Goal: Obtain resource: Download file/media

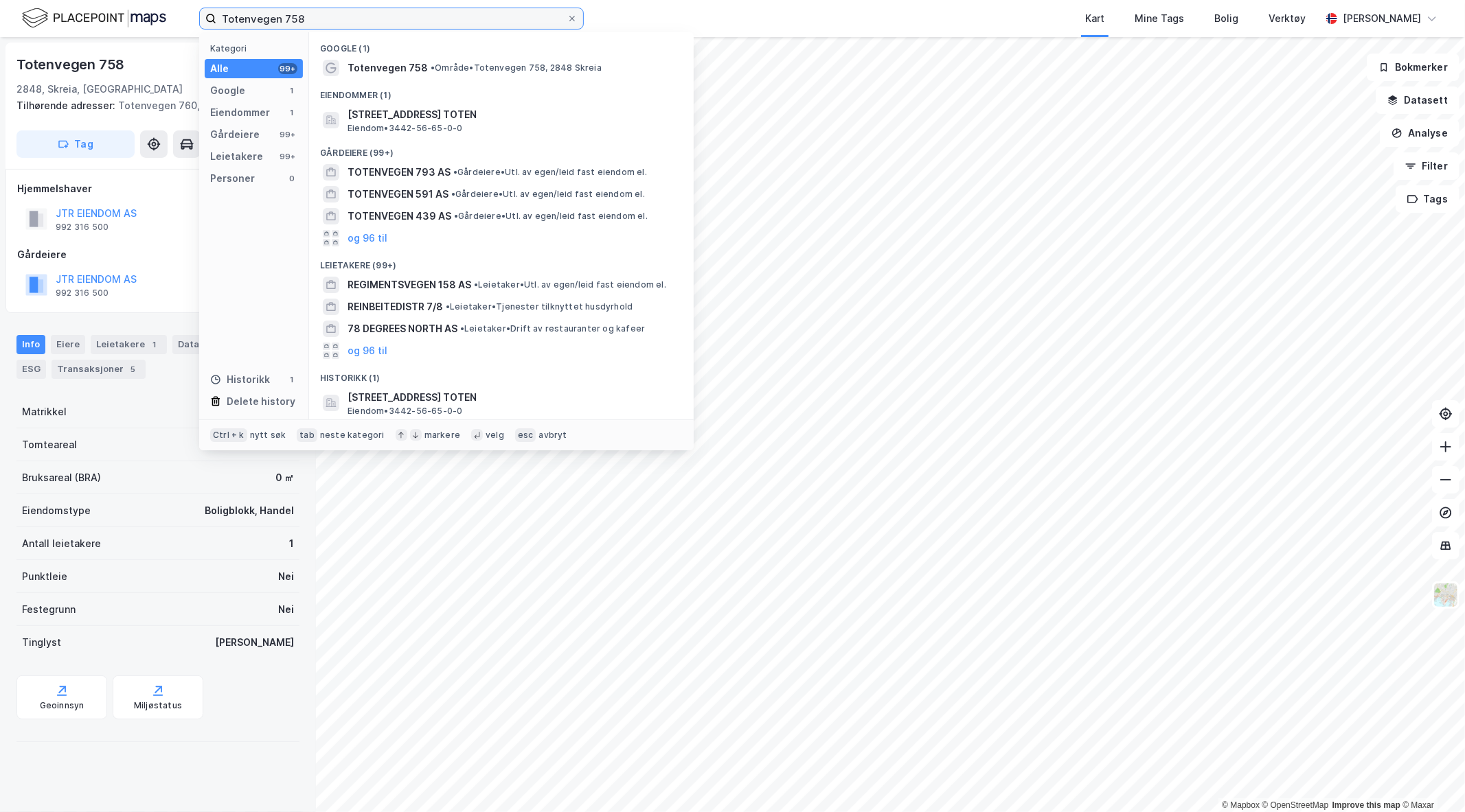
drag, startPoint x: 385, startPoint y: 11, endPoint x: 18, endPoint y: -11, distance: 367.7
click at [18, 0] on html "Totenvegen 758 Kategori Alle 99+ Google 1 Eiendommer 1 Gårdeiere 99+ Leietakere…" at bounding box center [732, 406] width 1465 height 812
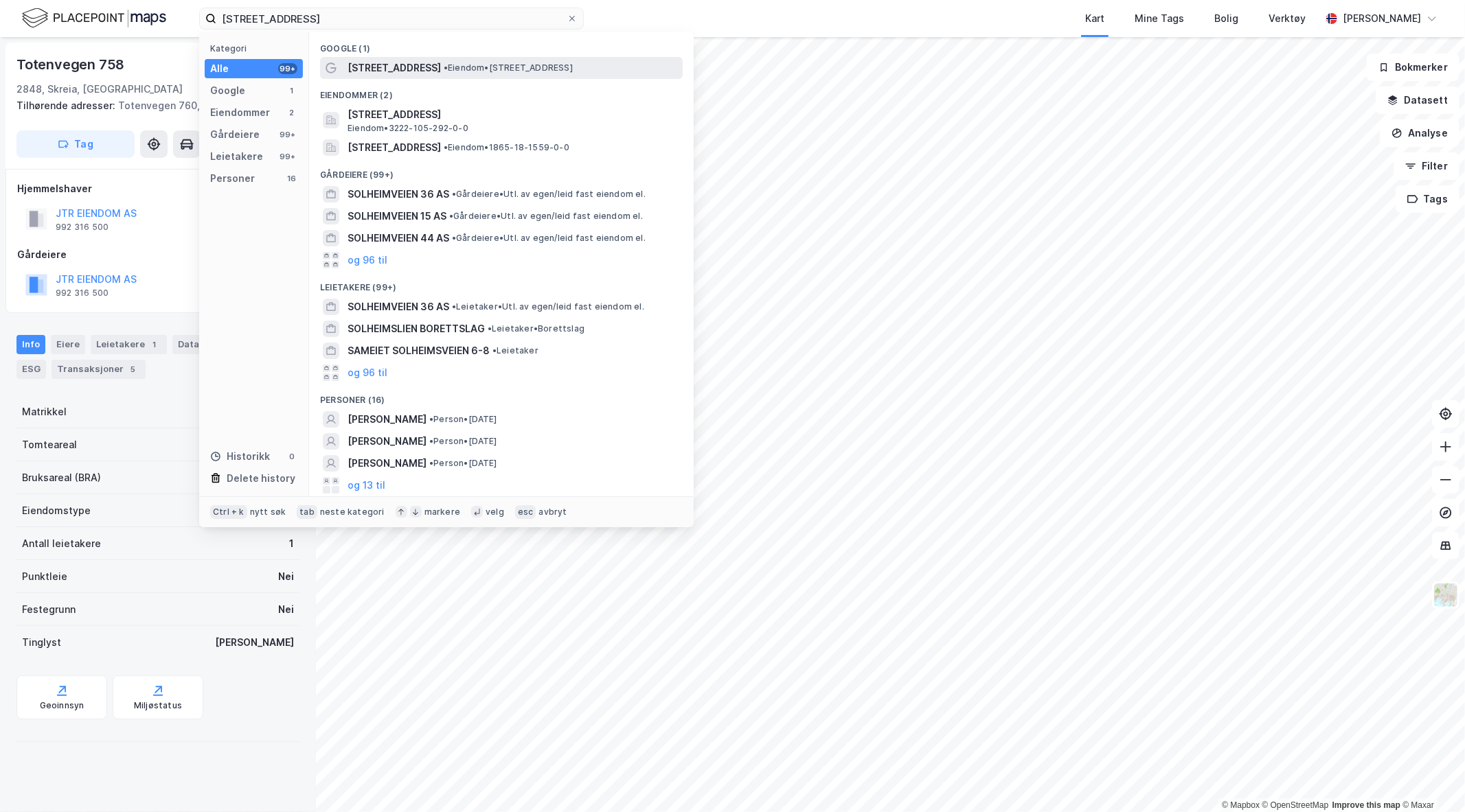
click at [538, 64] on span "• Eiendom • [STREET_ADDRESS]" at bounding box center [508, 68] width 129 height 11
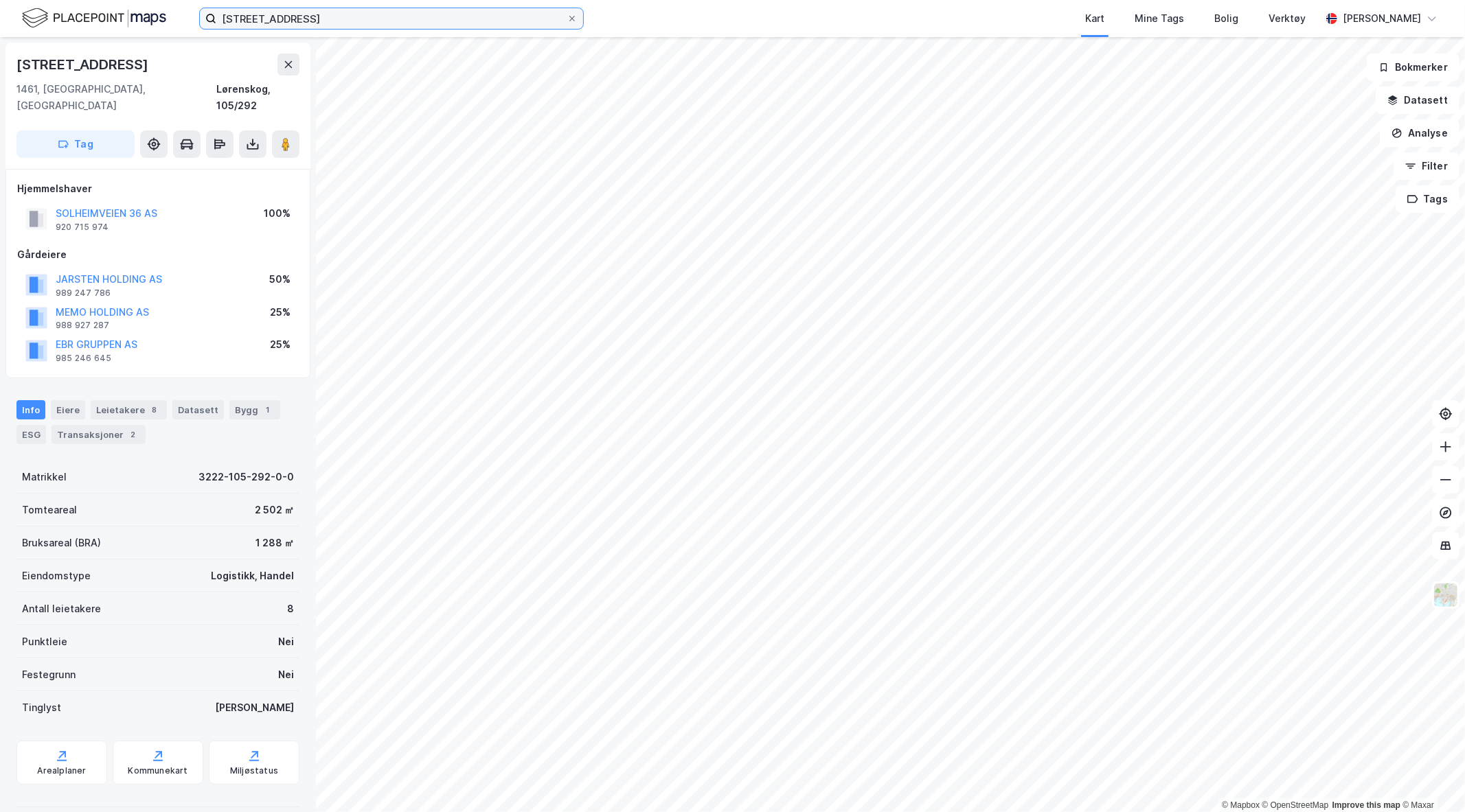
click at [328, 18] on input "[STREET_ADDRESS]" at bounding box center [391, 18] width 350 height 21
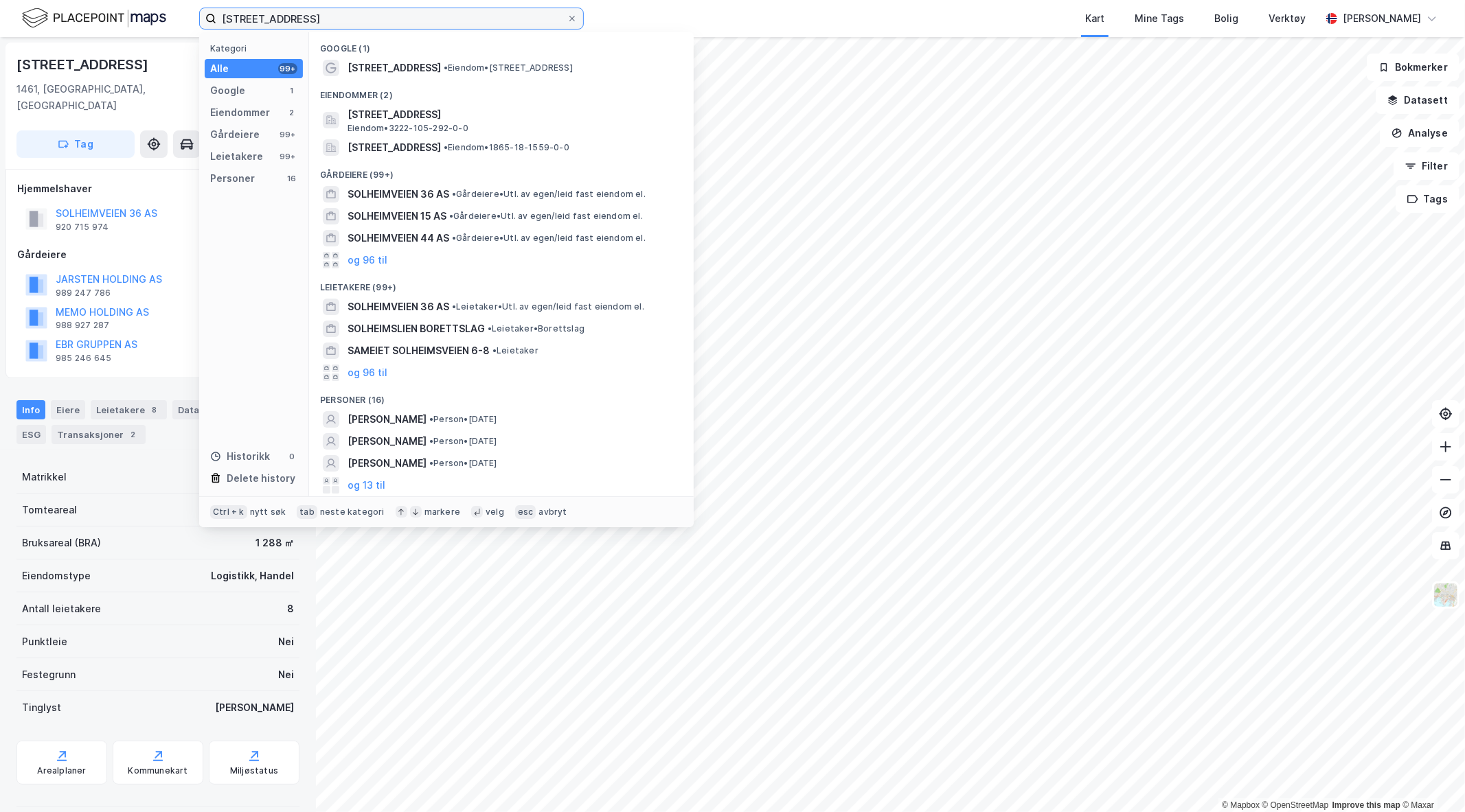
click at [328, 18] on input "[STREET_ADDRESS]" at bounding box center [391, 18] width 350 height 21
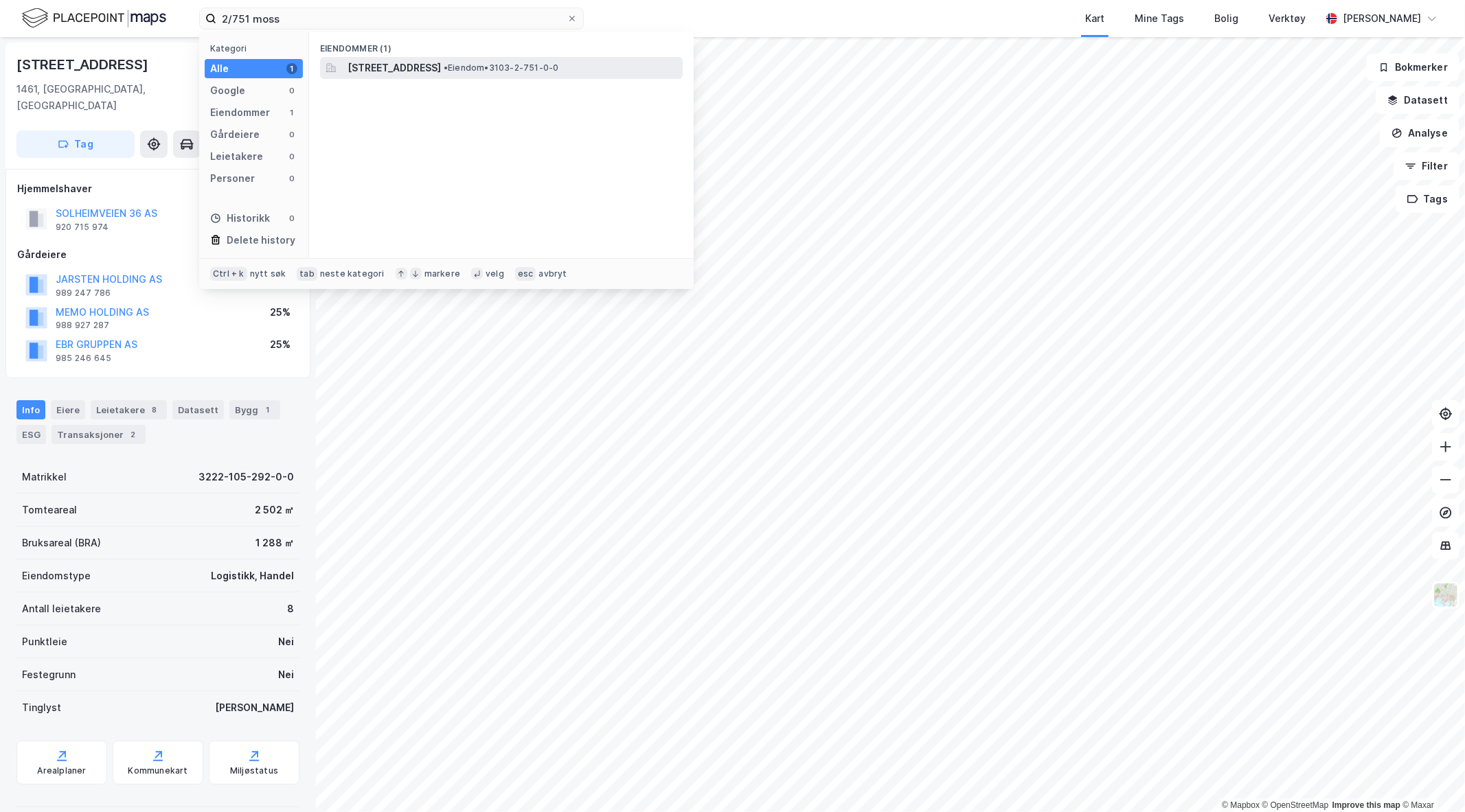
click at [448, 71] on span "•" at bounding box center [445, 68] width 4 height 10
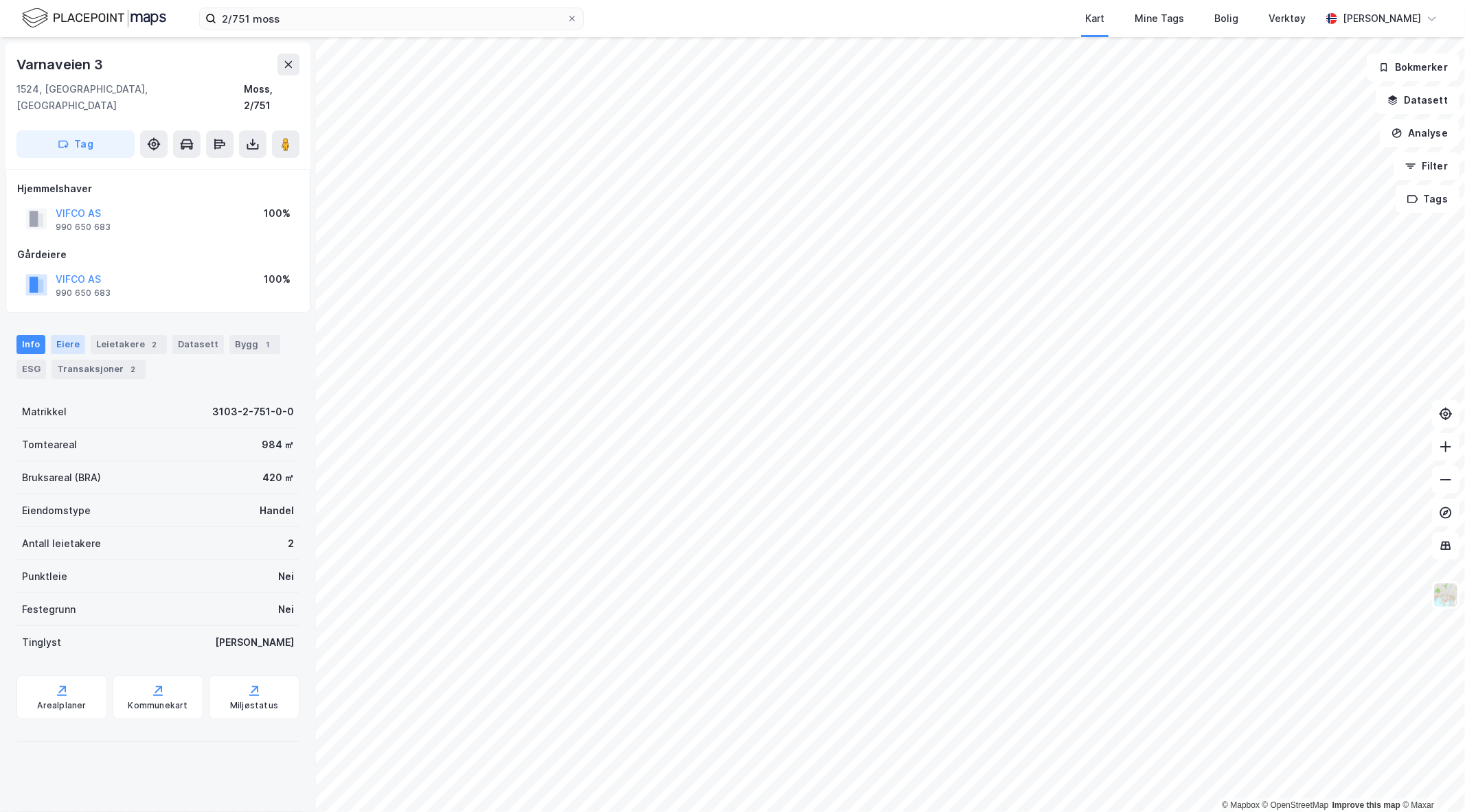
click at [64, 335] on div "Eiere" at bounding box center [68, 344] width 35 height 19
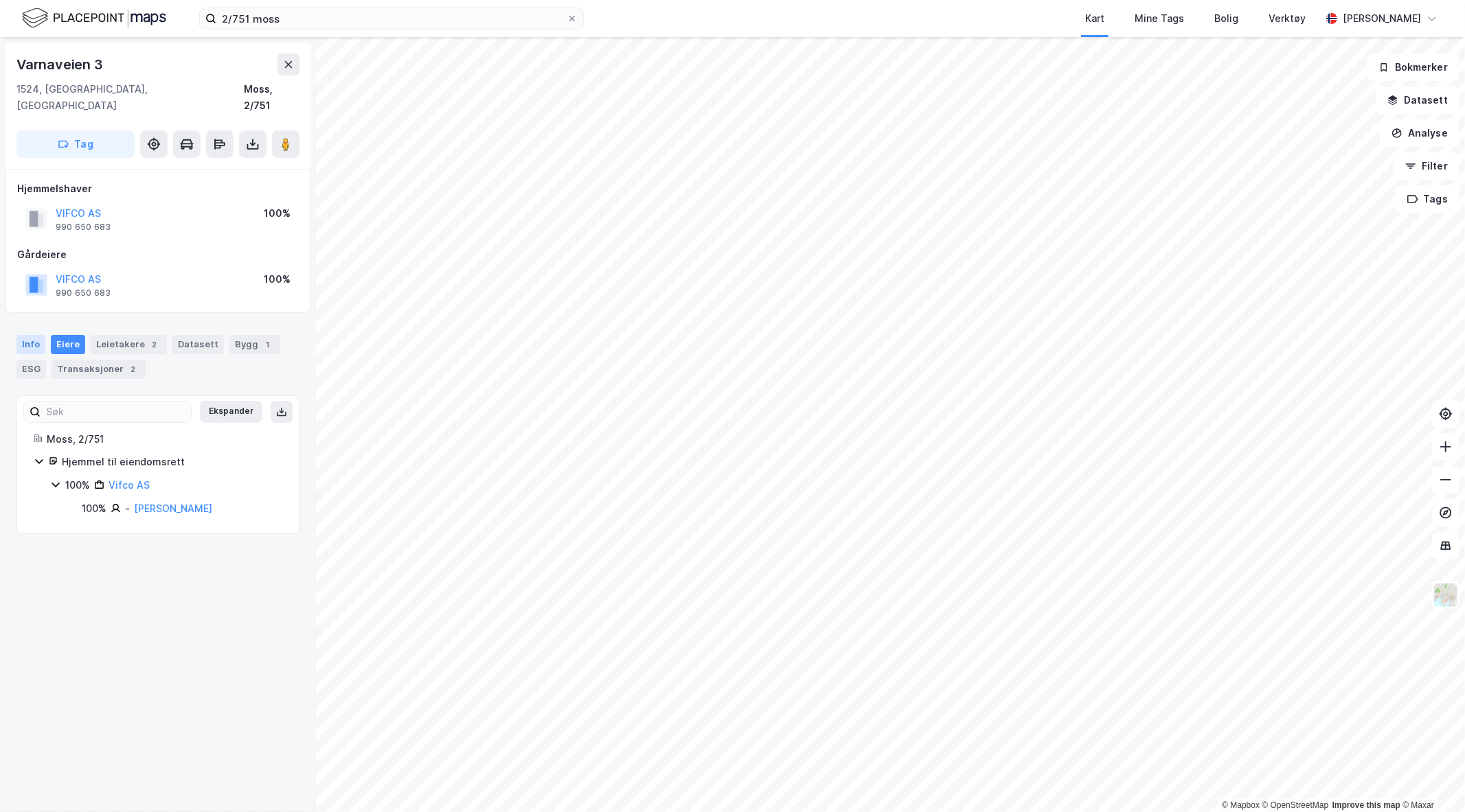
click at [29, 335] on div "Info" at bounding box center [31, 344] width 29 height 19
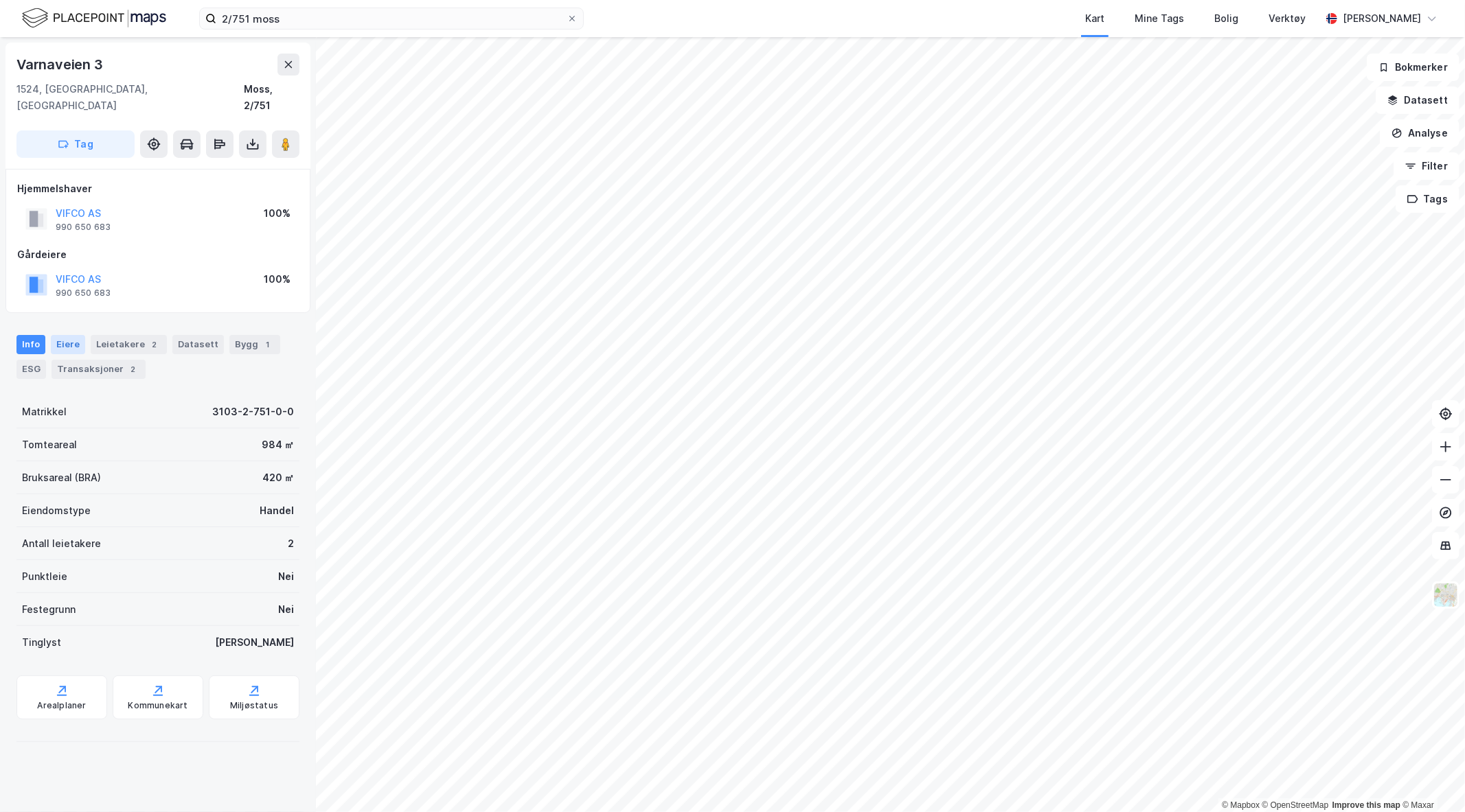
click at [73, 335] on div "Eiere" at bounding box center [68, 344] width 35 height 19
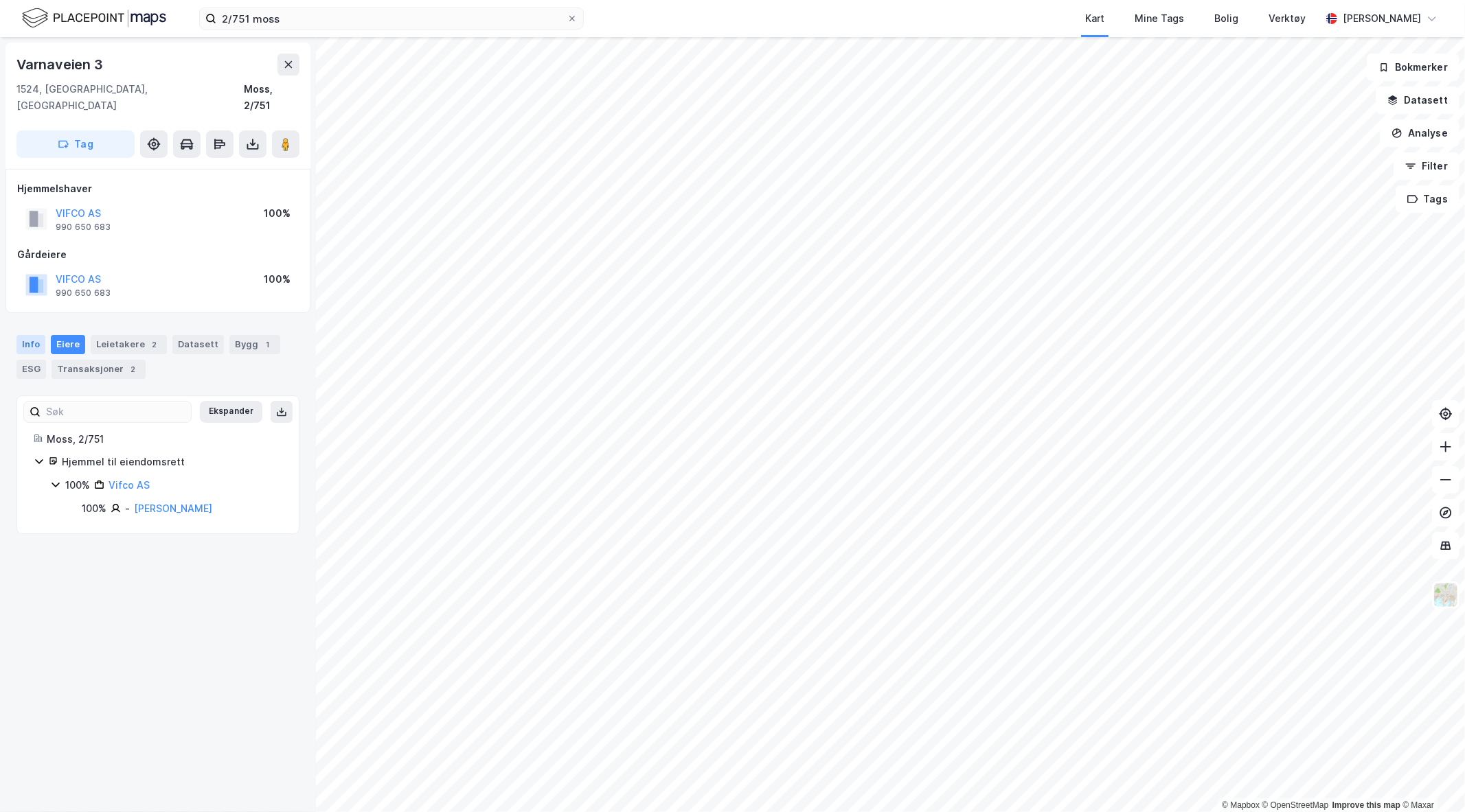
click at [31, 335] on div "Info" at bounding box center [31, 344] width 29 height 19
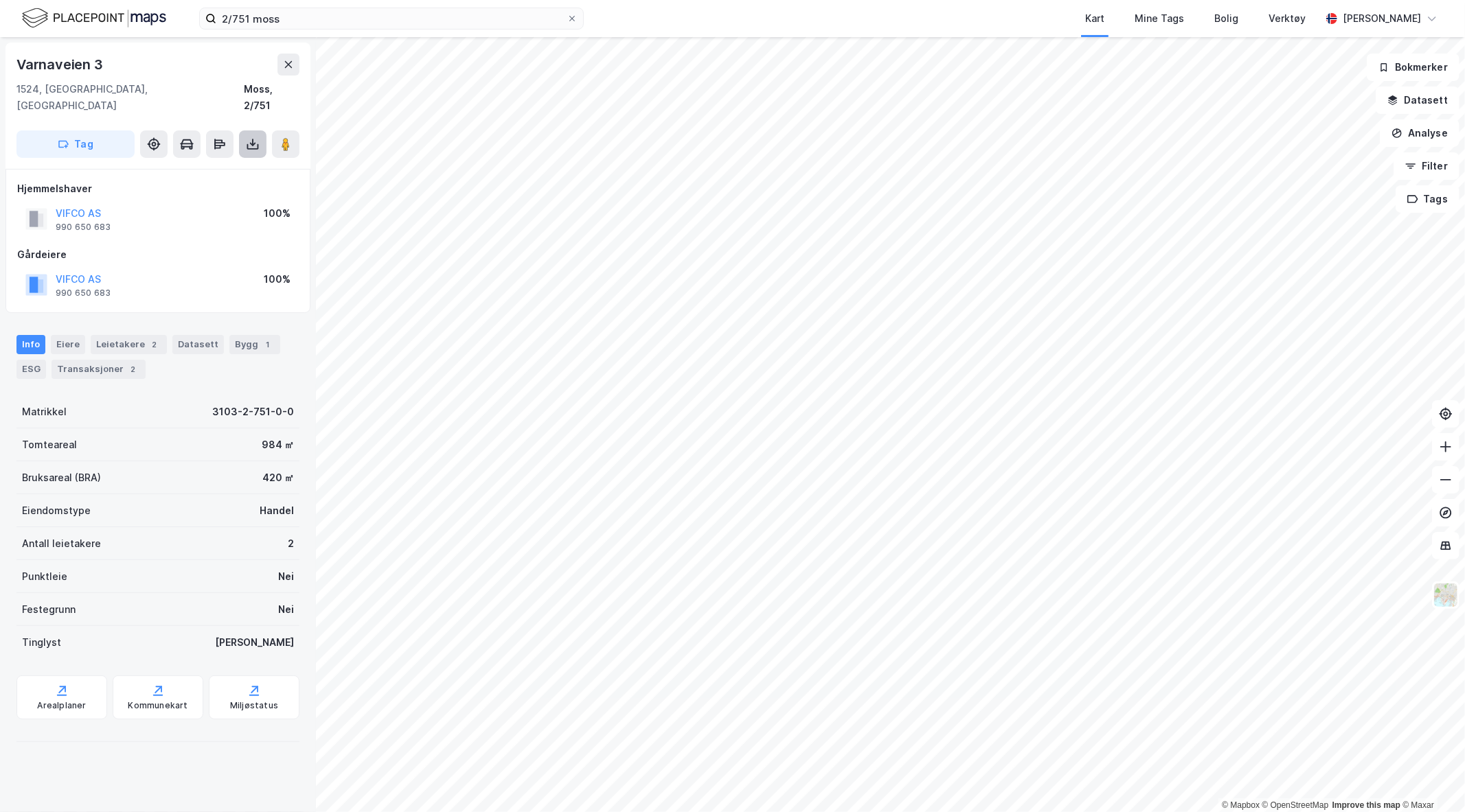
click at [251, 137] on icon at bounding box center [252, 144] width 14 height 14
click at [203, 166] on div "Last ned grunnbok" at bounding box center [184, 171] width 79 height 11
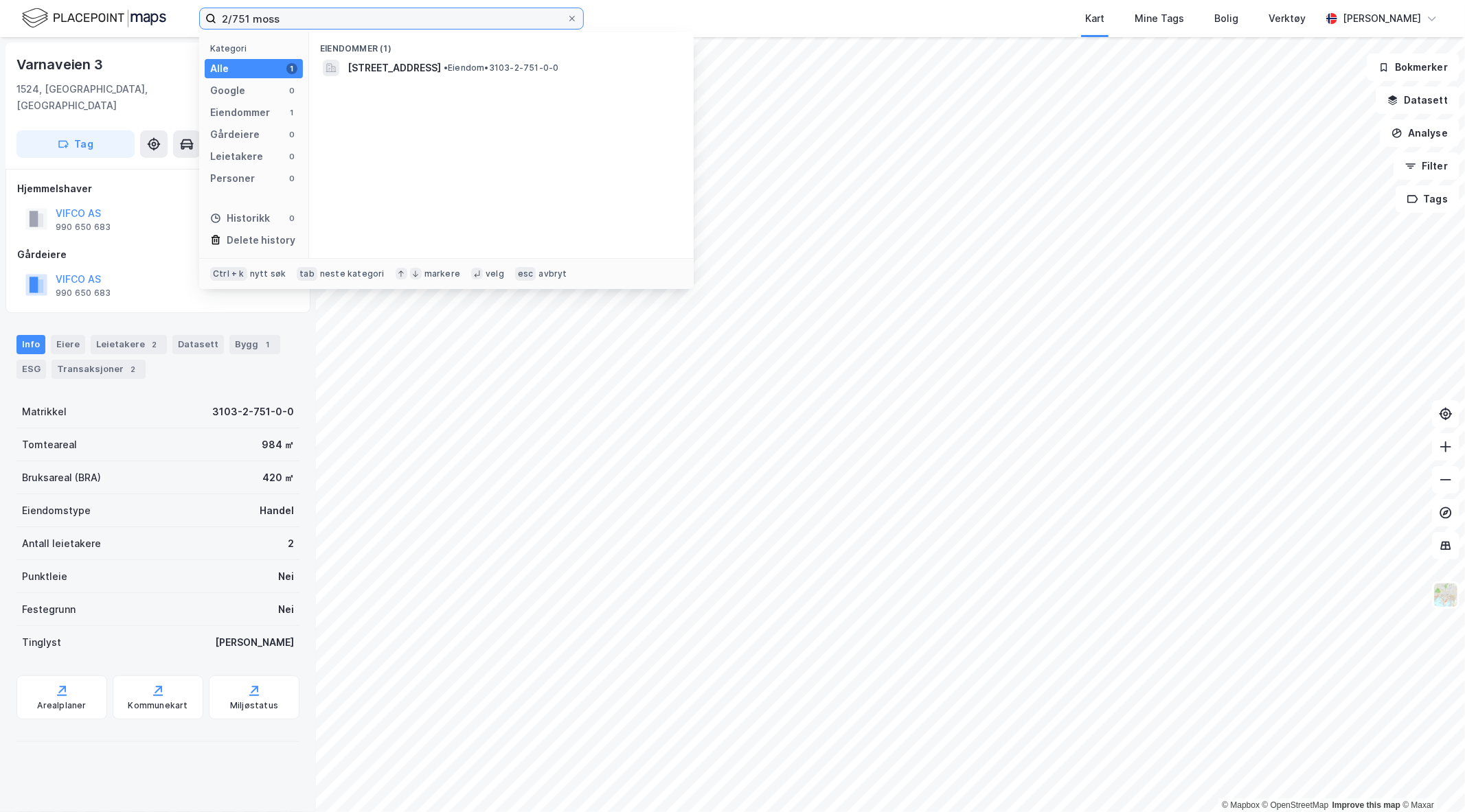
drag, startPoint x: 287, startPoint y: 17, endPoint x: 250, endPoint y: 36, distance: 41.6
click at [250, 30] on div "2/751 moss Kategori Alle 1 Google 0 Eiendommer 1 Gårdeiere 0 Leietakere 0 Perso…" at bounding box center [391, 18] width 385 height 22
type input "2/751/2704"
